Goal: Information Seeking & Learning: Learn about a topic

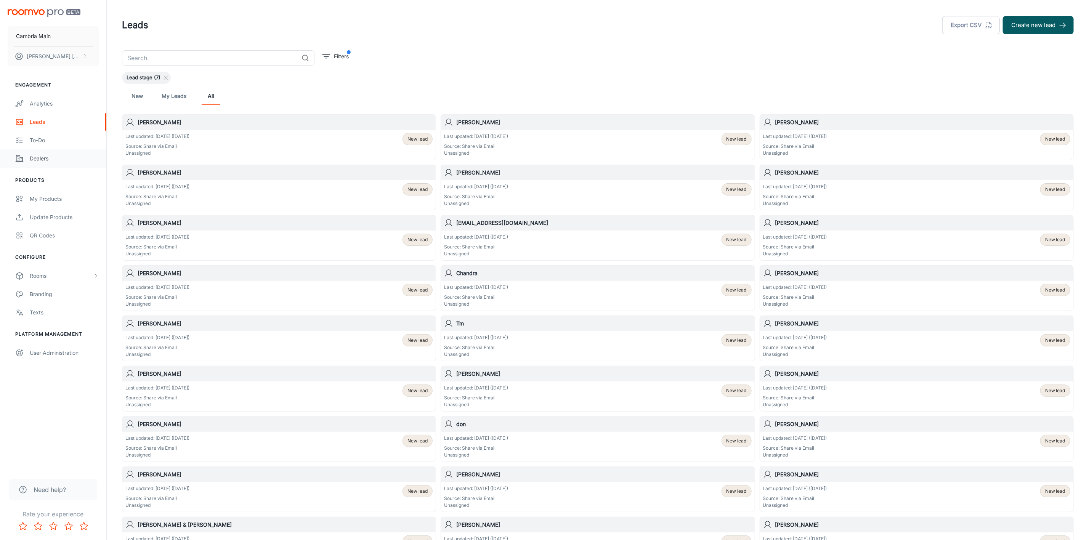
click at [43, 154] on link "Dealers" at bounding box center [53, 158] width 106 height 18
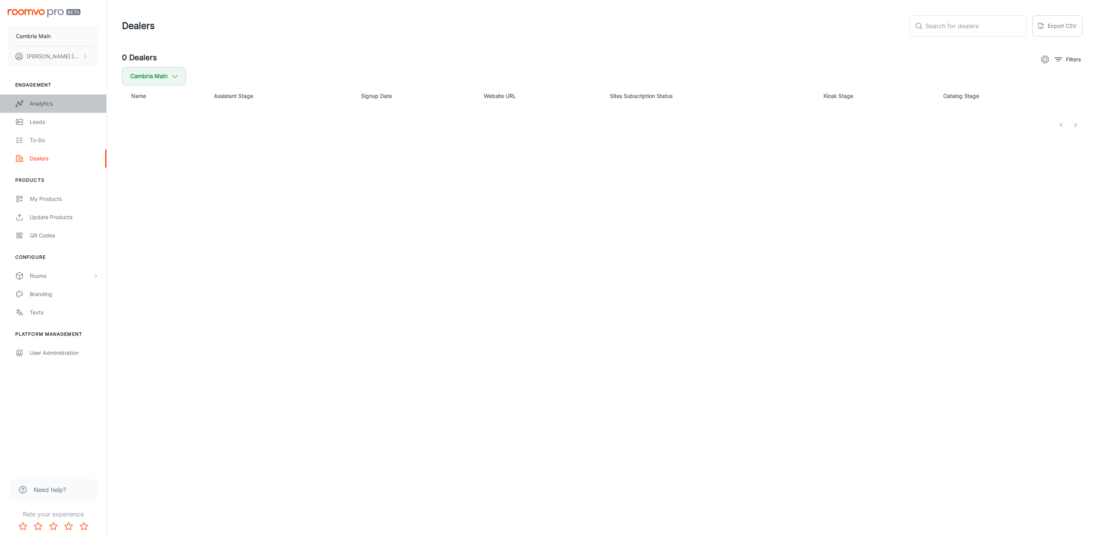
click at [39, 102] on div "Analytics" at bounding box center [64, 103] width 69 height 8
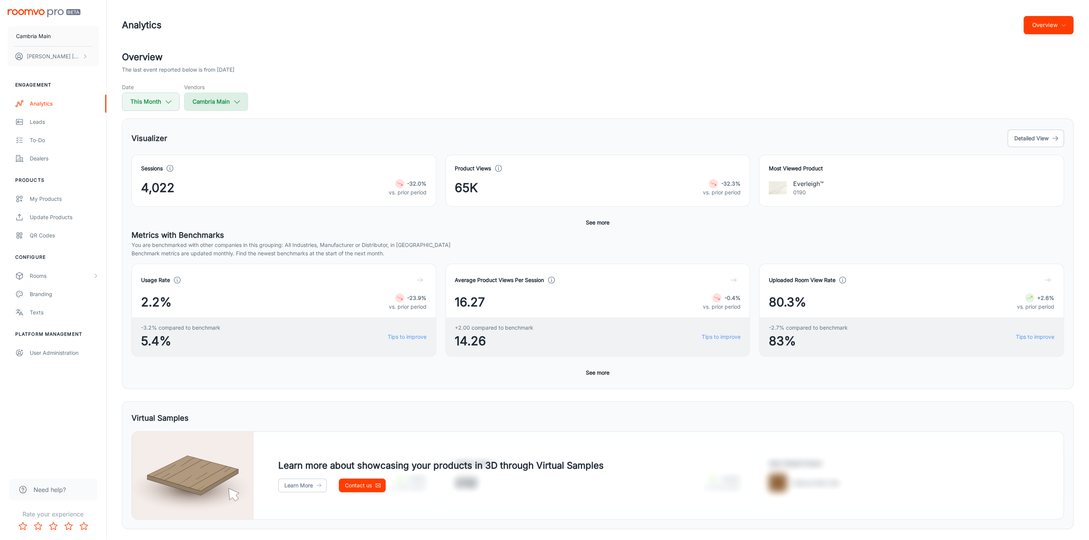
click at [242, 102] on button "Cambria Main" at bounding box center [216, 102] width 64 height 18
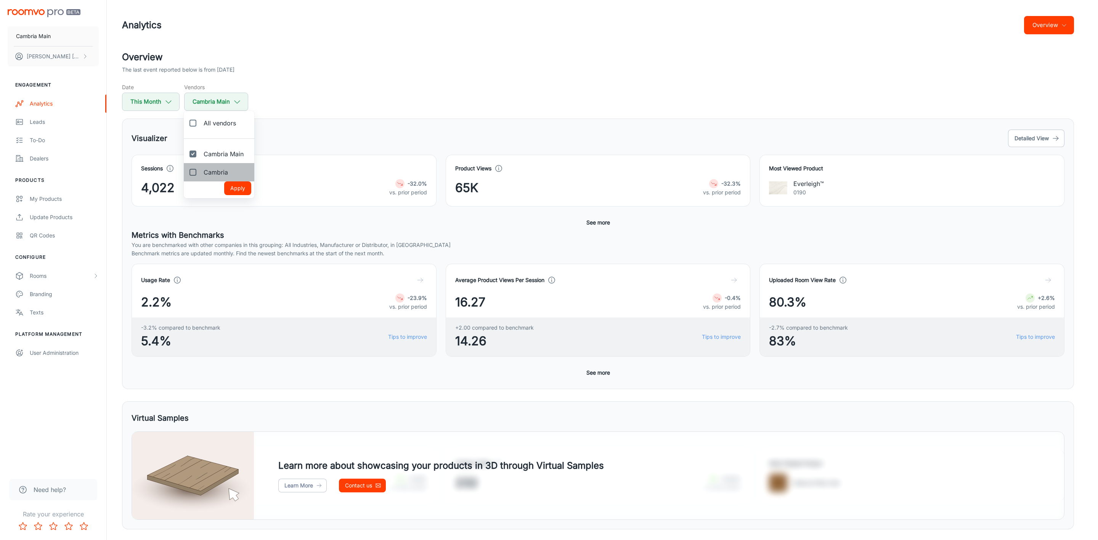
click at [221, 177] on label "Cambria" at bounding box center [209, 172] width 50 height 18
click at [201, 177] on input "Cambria" at bounding box center [192, 172] width 15 height 15
checkbox input "true"
click at [235, 184] on button "Apply" at bounding box center [237, 188] width 27 height 14
checkbox input "true"
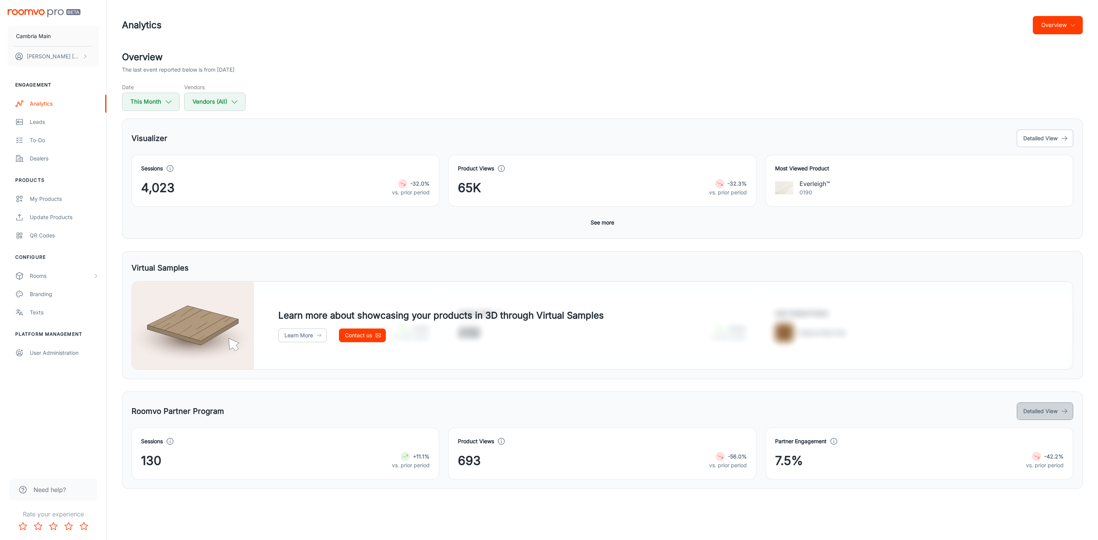
click at [1040, 407] on button "Detailed View" at bounding box center [1045, 412] width 56 height 18
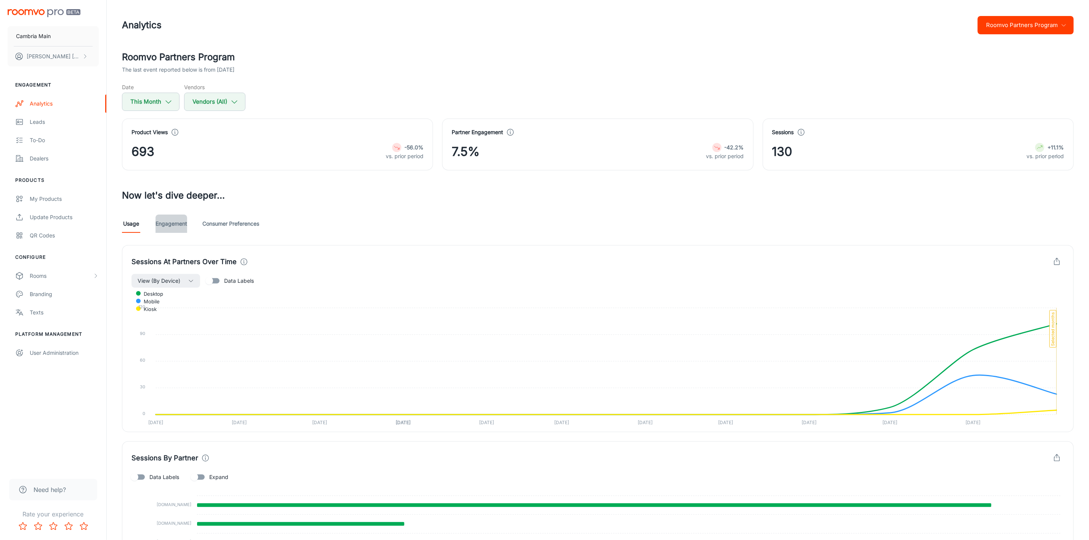
click at [170, 222] on link "Engagement" at bounding box center [172, 224] width 32 height 18
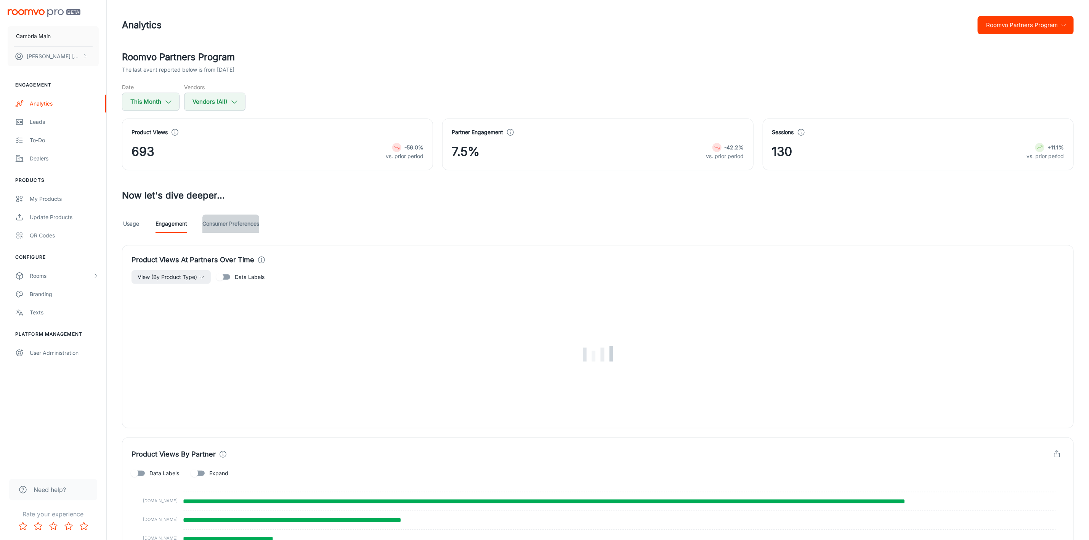
click at [243, 221] on link "Consumer Preferences" at bounding box center [230, 224] width 57 height 18
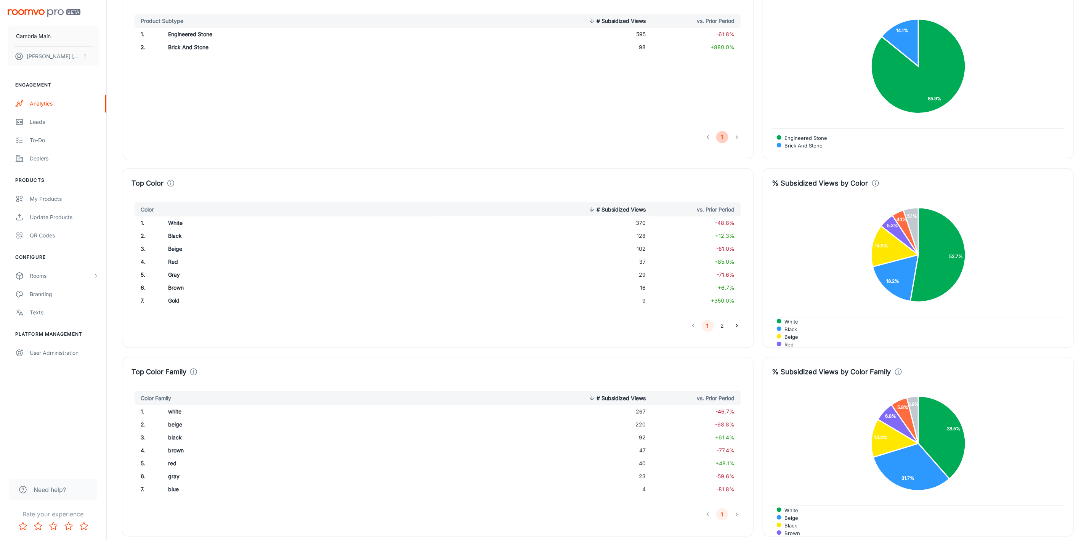
scroll to position [515, 0]
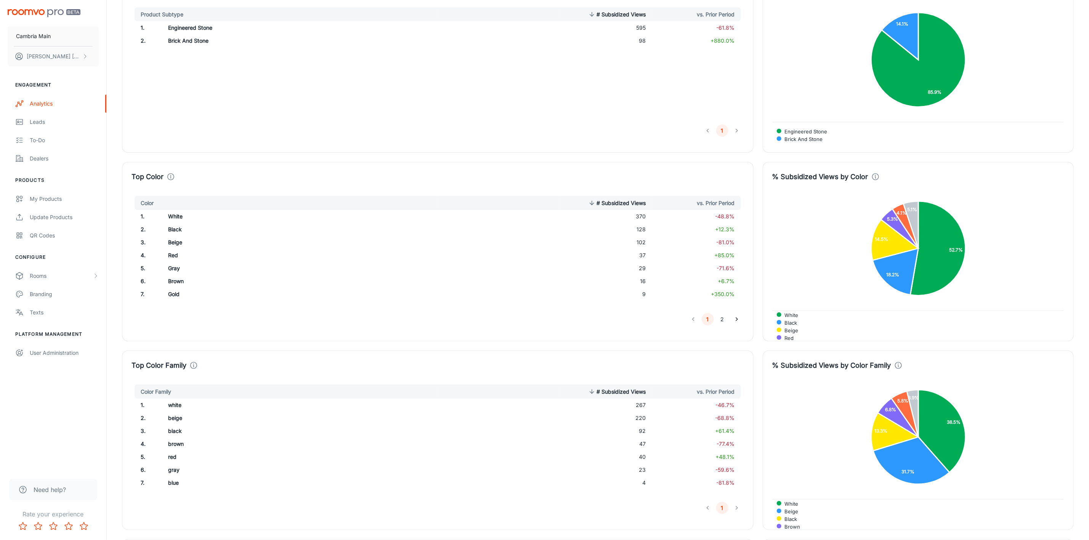
click at [721, 320] on button "2" at bounding box center [722, 319] width 12 height 12
click at [708, 320] on button "1" at bounding box center [708, 319] width 12 height 12
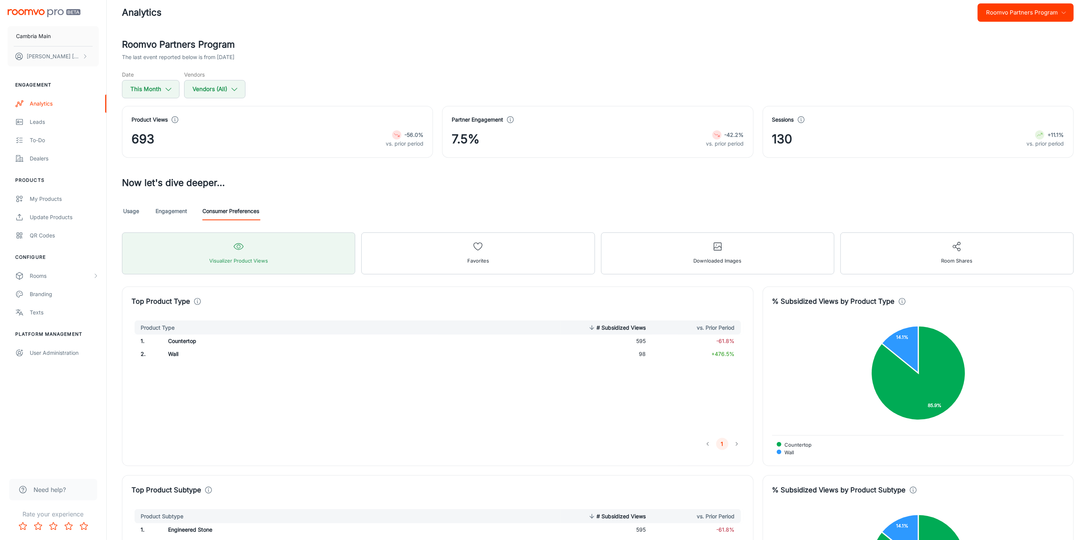
scroll to position [0, 0]
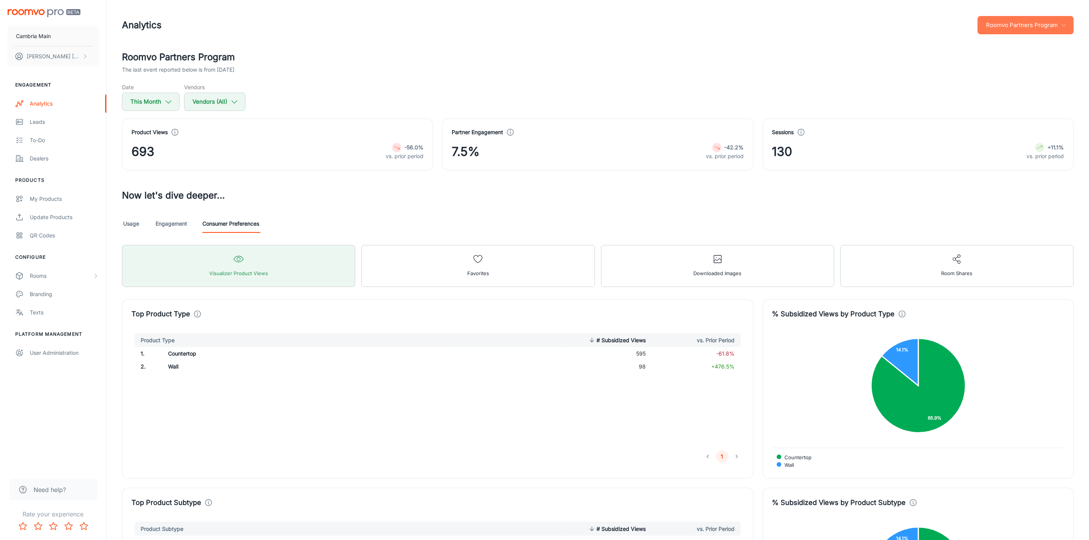
click at [1057, 22] on button "Roomvo Partners Program" at bounding box center [1026, 25] width 96 height 18
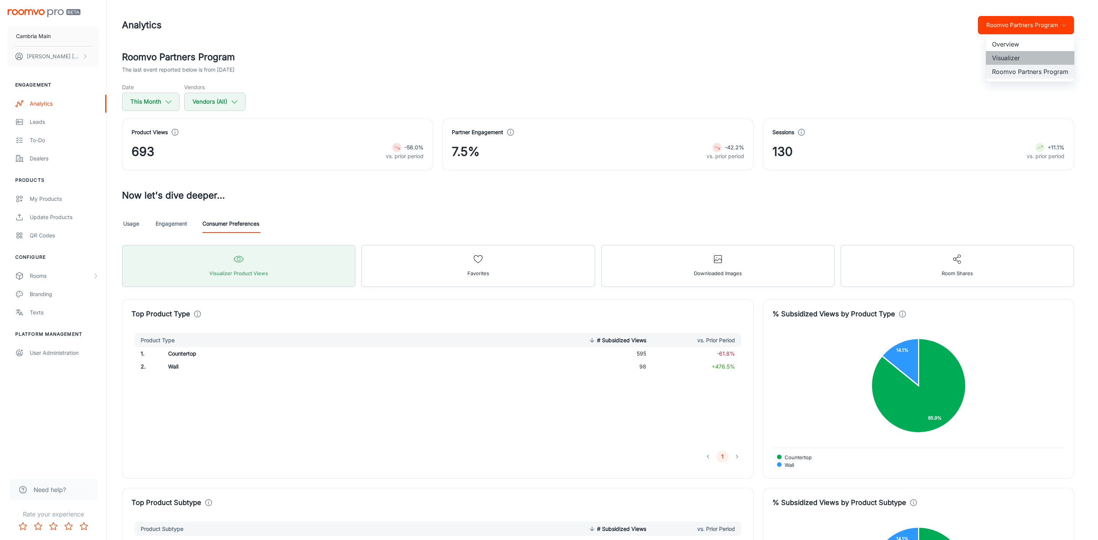
click at [1015, 56] on li "Visualizer" at bounding box center [1030, 58] width 88 height 14
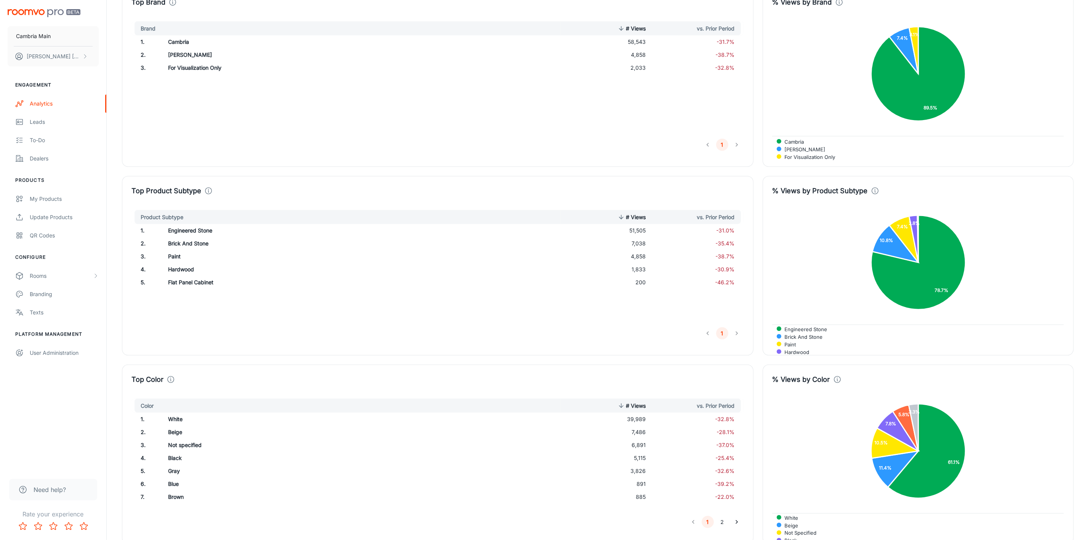
scroll to position [743, 0]
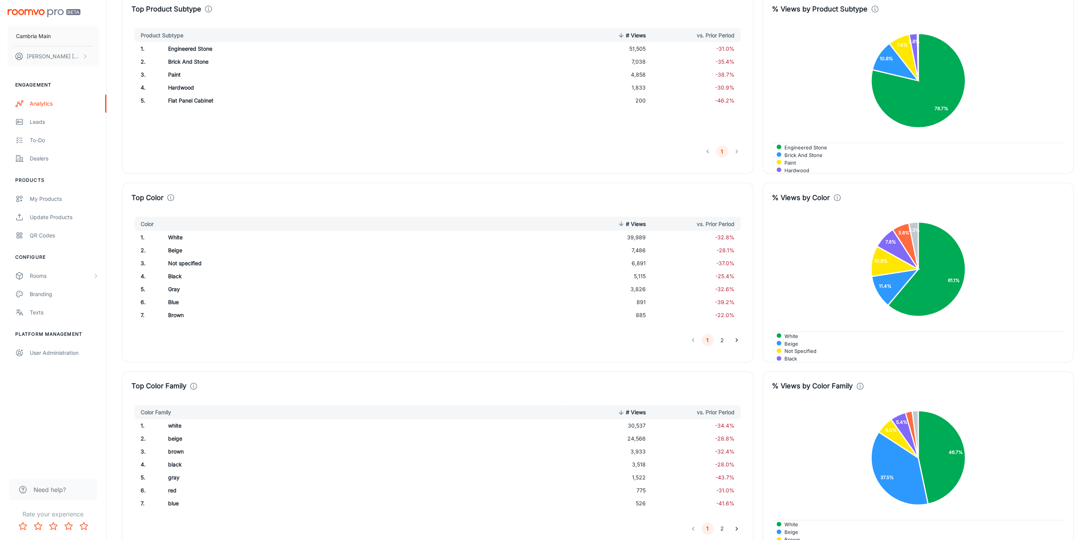
click at [734, 341] on icon "Go to next page" at bounding box center [737, 341] width 8 height 8
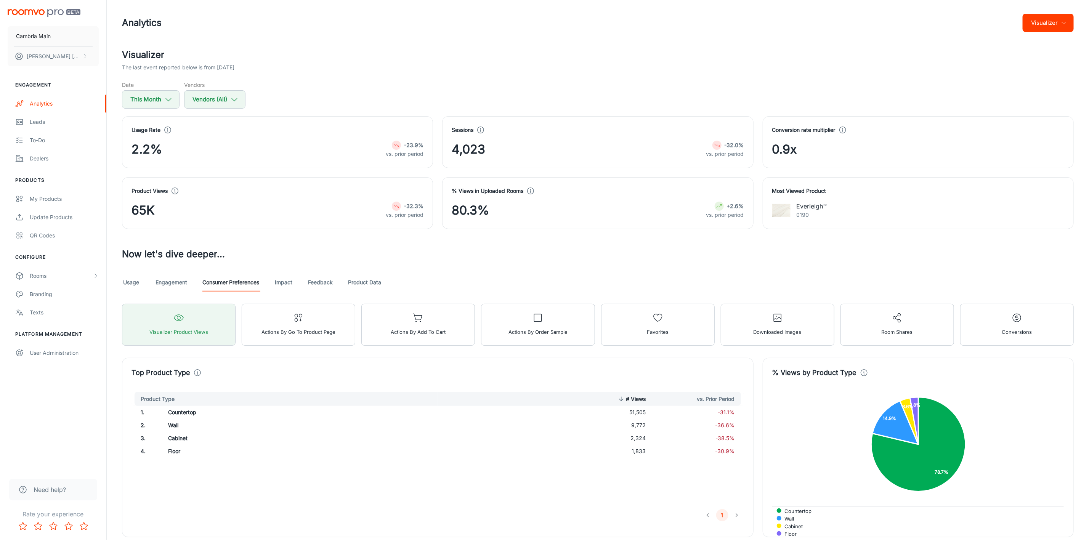
scroll to position [0, 0]
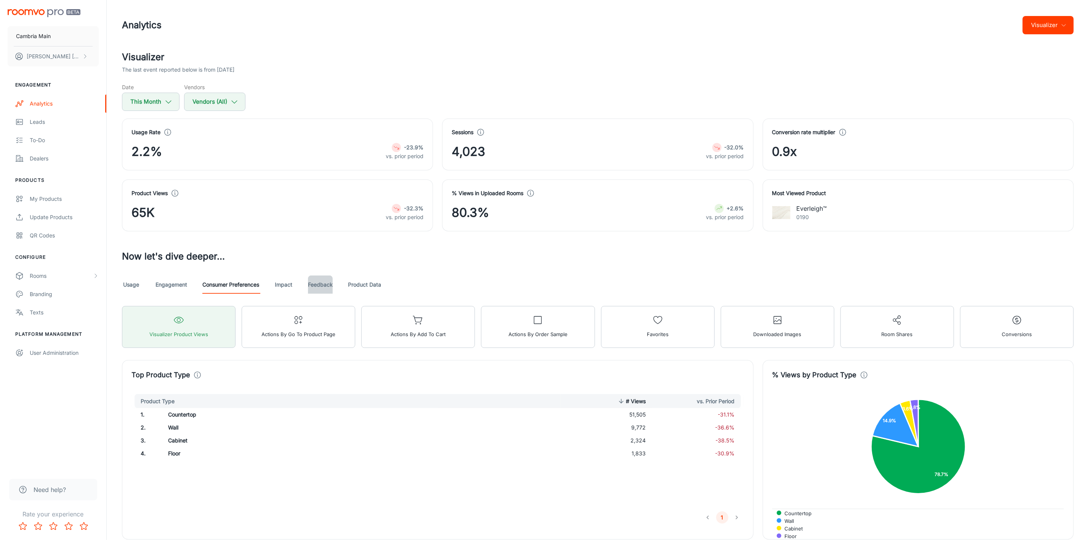
click at [331, 284] on link "Feedback" at bounding box center [320, 285] width 25 height 18
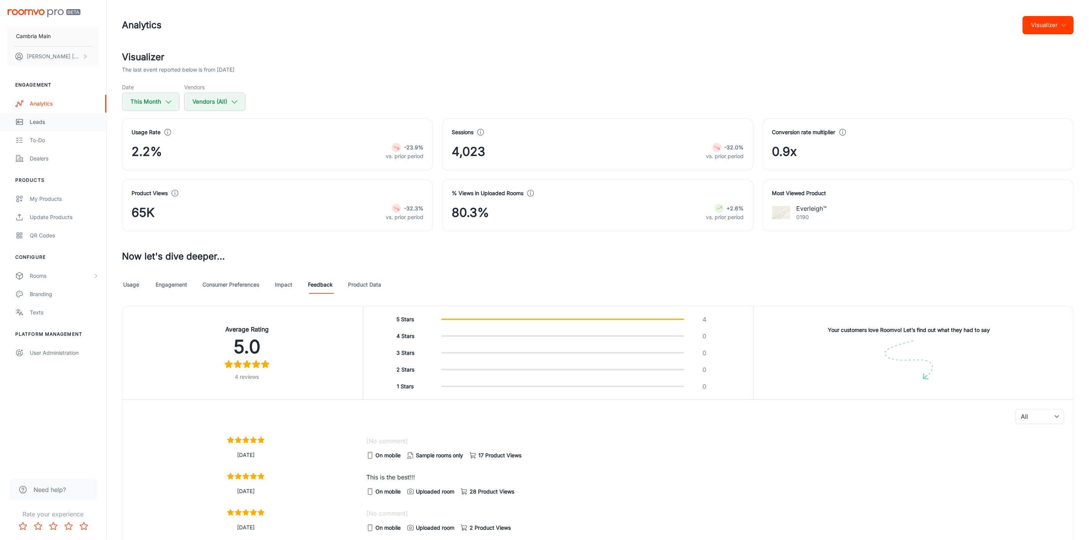
click at [35, 117] on link "Leads" at bounding box center [53, 122] width 106 height 18
